Goal: Task Accomplishment & Management: Manage account settings

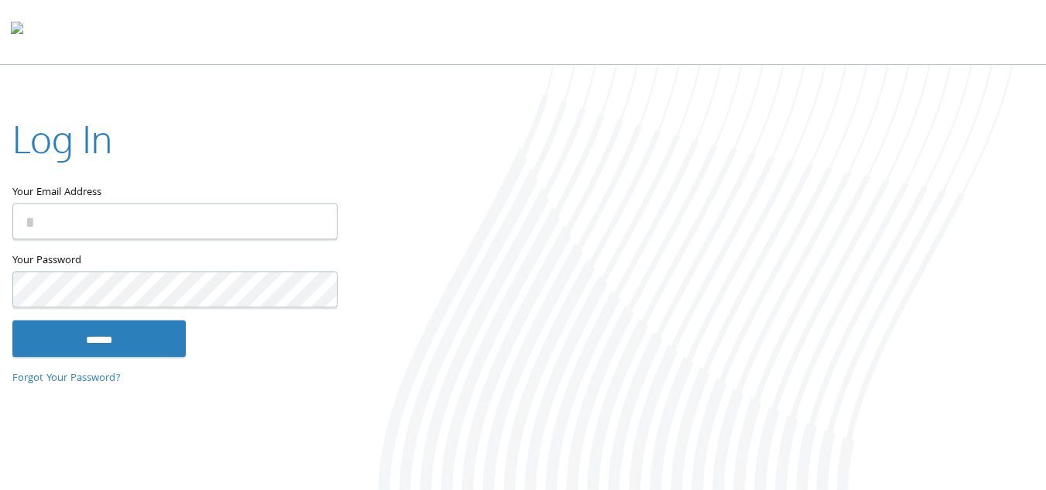
click at [101, 225] on input "Your Email Address" at bounding box center [174, 221] width 325 height 36
type input "**********"
click at [12, 320] on input "******" at bounding box center [98, 338] width 173 height 37
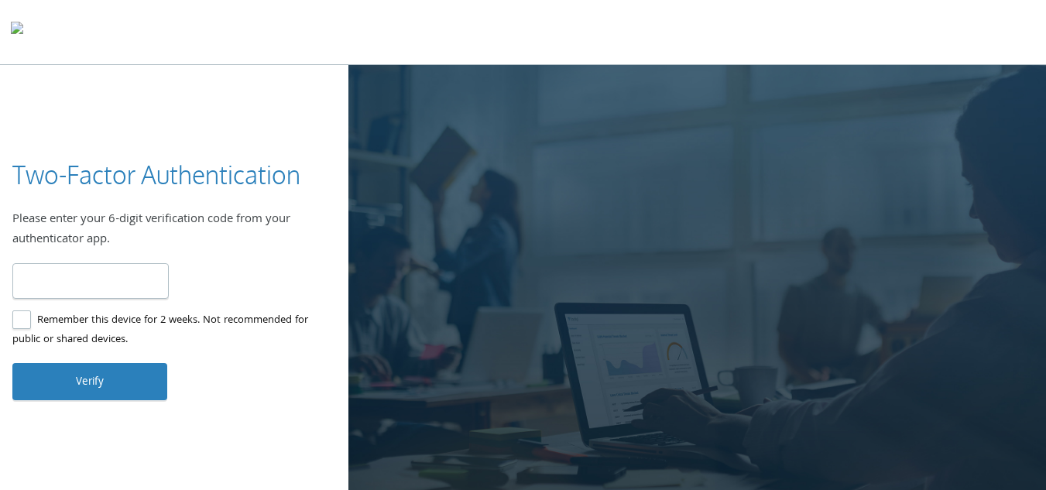
type input "******"
